Goal: Task Accomplishment & Management: Manage account settings

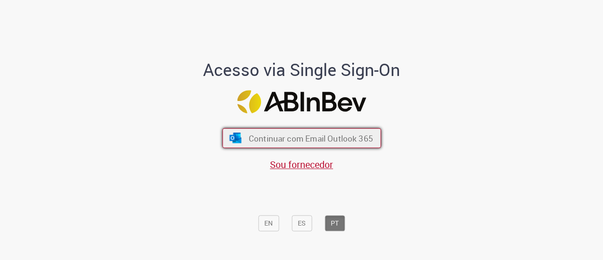
click at [348, 145] on button "Continuar com Email Outlook 365" at bounding box center [301, 138] width 159 height 20
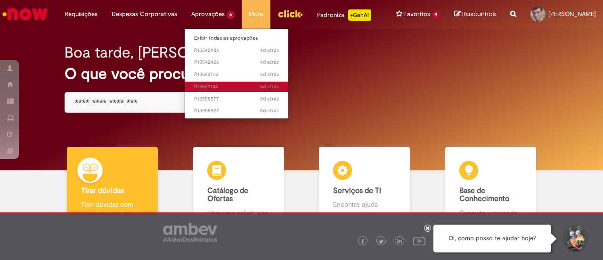
click at [219, 86] on span "5d atrás 5 dias atrás R13562134" at bounding box center [236, 87] width 85 height 8
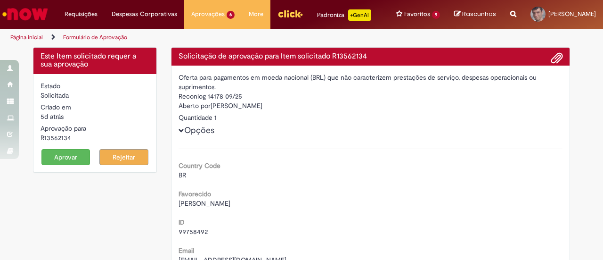
click at [74, 156] on button "Aprovar" at bounding box center [65, 157] width 49 height 16
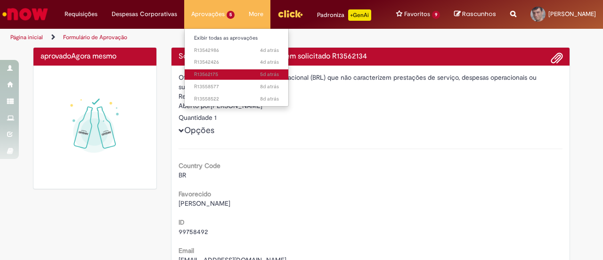
click at [208, 73] on span "5d atrás 5 dias atrás R13562175" at bounding box center [236, 75] width 85 height 8
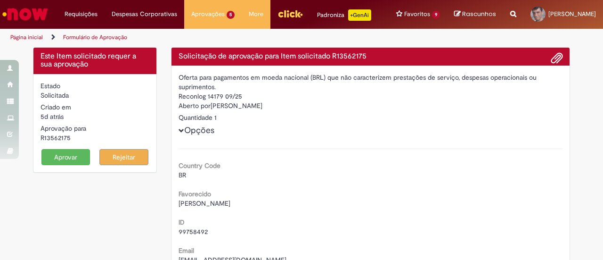
click at [67, 160] on button "Aprovar" at bounding box center [65, 157] width 49 height 16
